Goal: Transaction & Acquisition: Purchase product/service

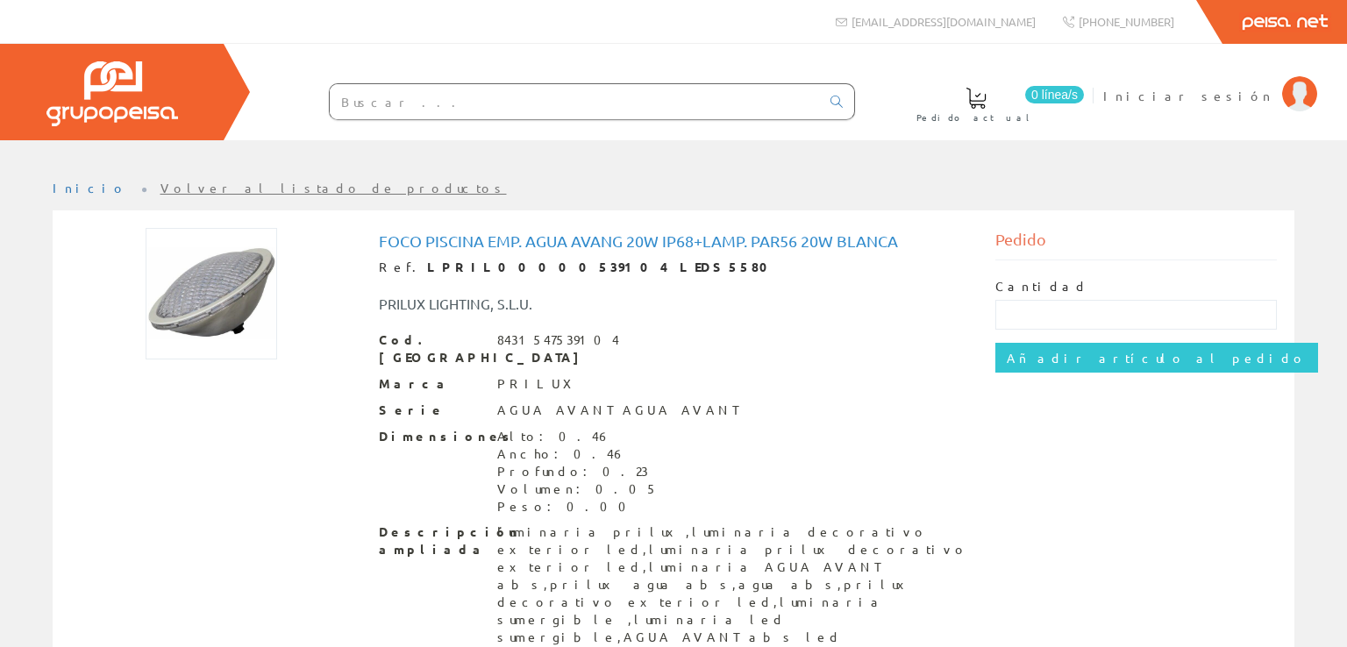
click at [643, 432] on div "Dimensiones Alto: 0.46 Ancho: 0.46 Profundo: 0.23 Volumen: 0.05 Peso: 0.00" at bounding box center [674, 472] width 590 height 88
click at [1013, 324] on input "text" at bounding box center [1136, 315] width 282 height 30
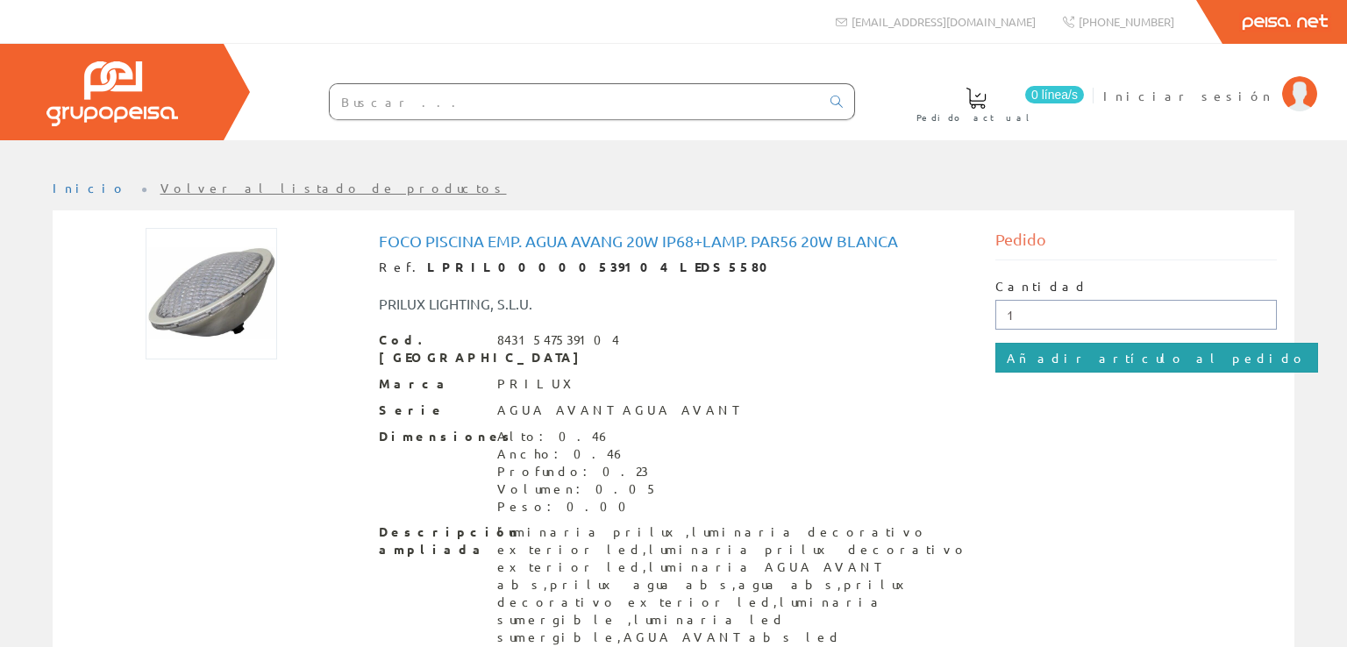
type input "1"
click at [1074, 360] on input "Añadir artículo al pedido" at bounding box center [1156, 358] width 323 height 30
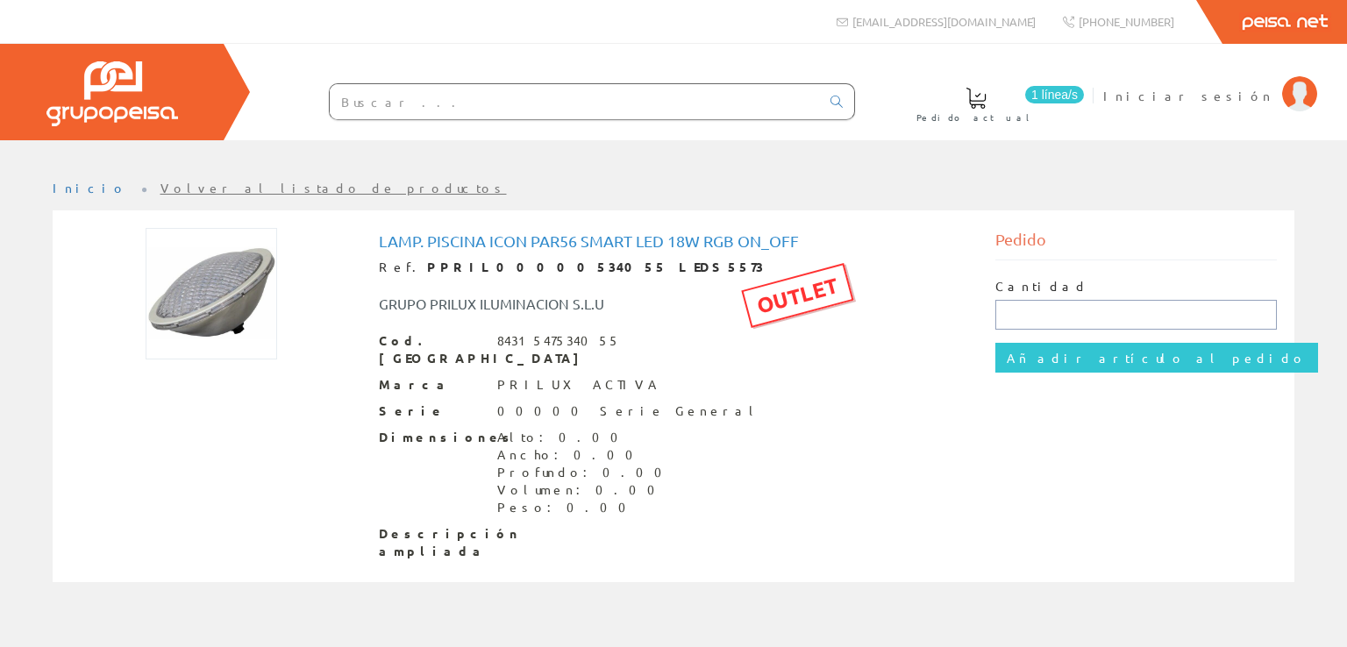
click at [1078, 320] on input "text" at bounding box center [1136, 315] width 282 height 30
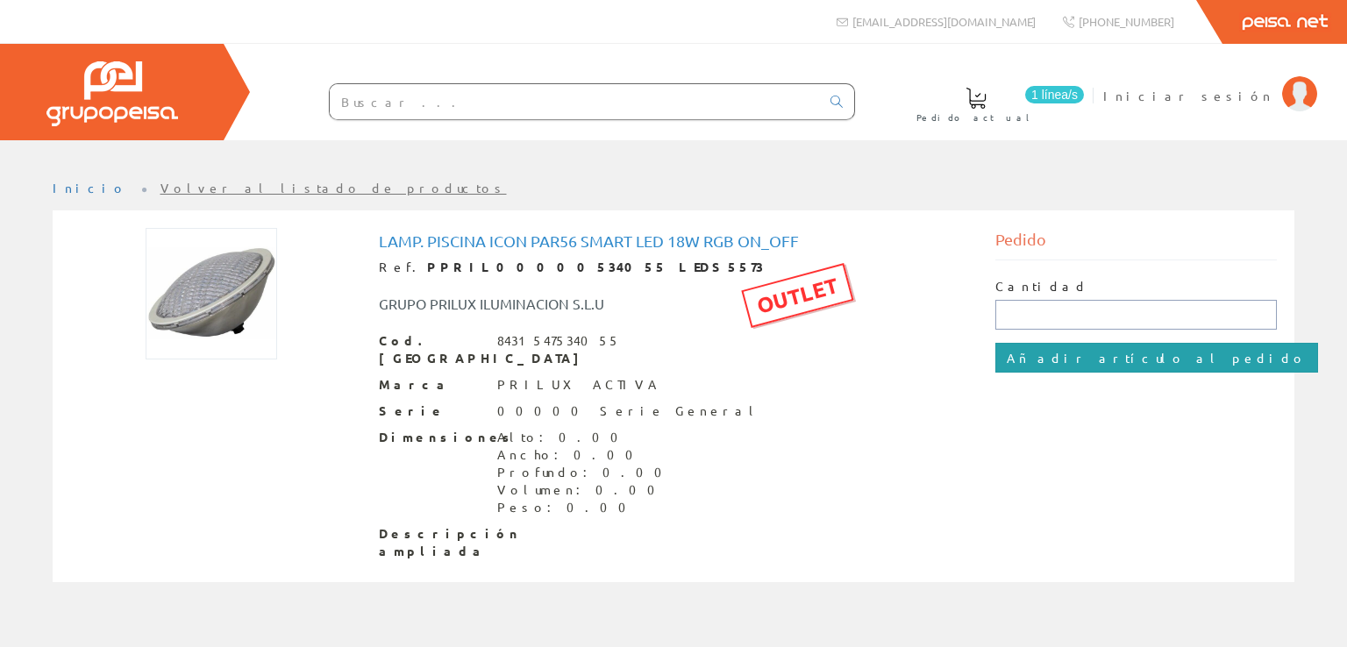
type input "1"
click at [1064, 357] on input "Añadir artículo al pedido" at bounding box center [1156, 358] width 323 height 30
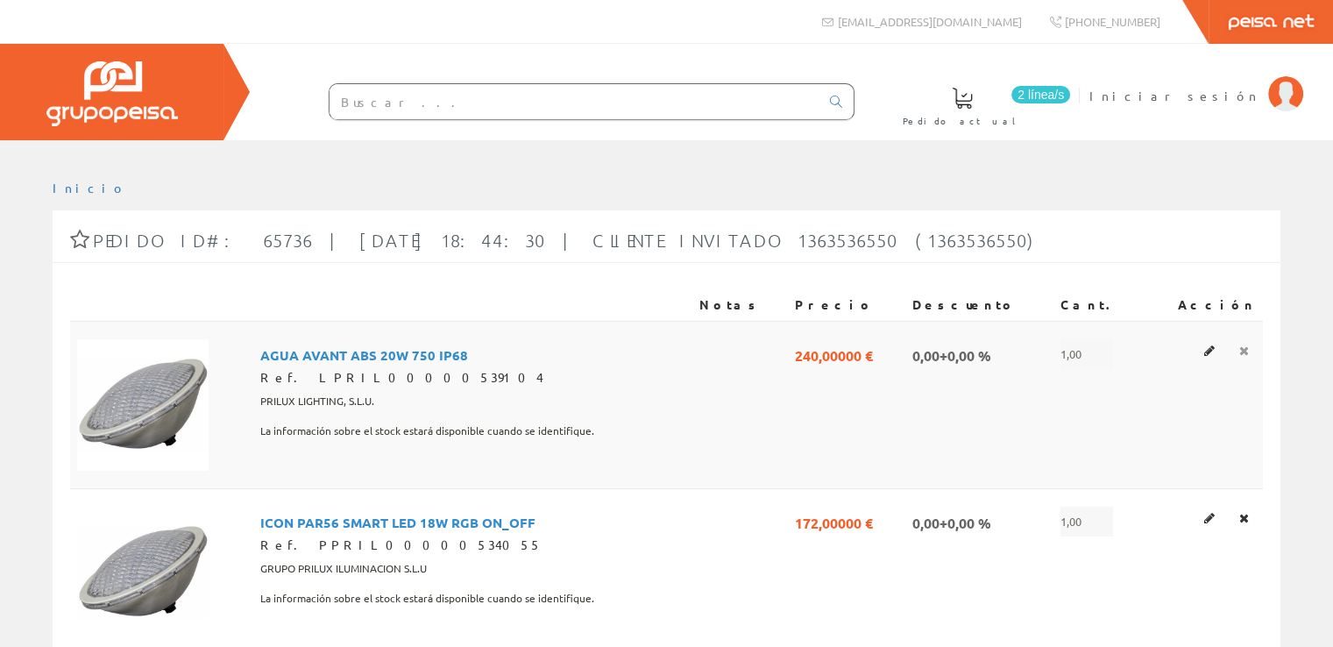
click at [1246, 351] on icon at bounding box center [1245, 351] width 10 height 12
